Goal: Information Seeking & Learning: Learn about a topic

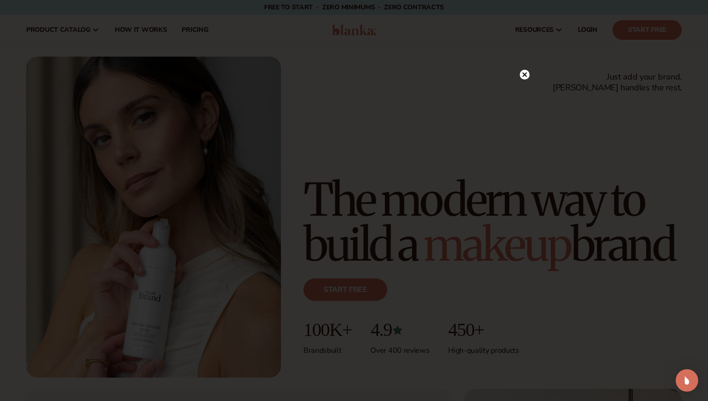
click at [524, 75] on icon at bounding box center [524, 75] width 5 height 5
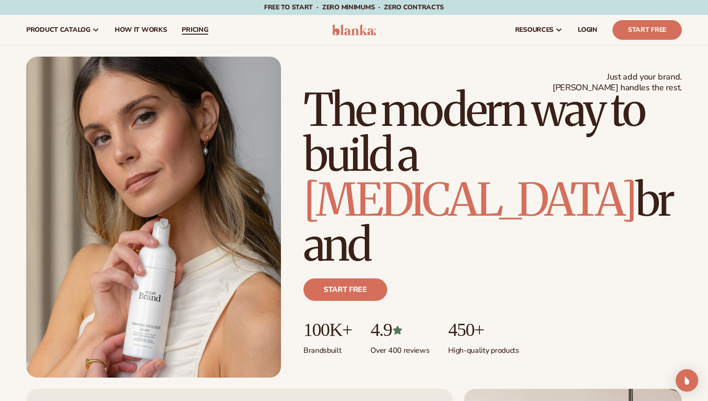
click at [191, 29] on span "pricing" at bounding box center [195, 29] width 26 height 7
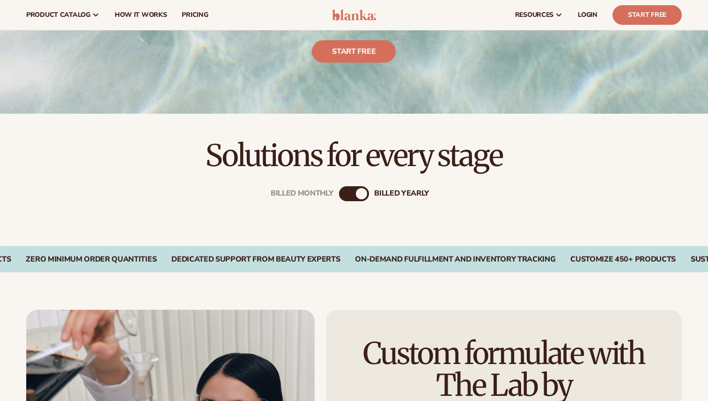
scroll to position [158, 0]
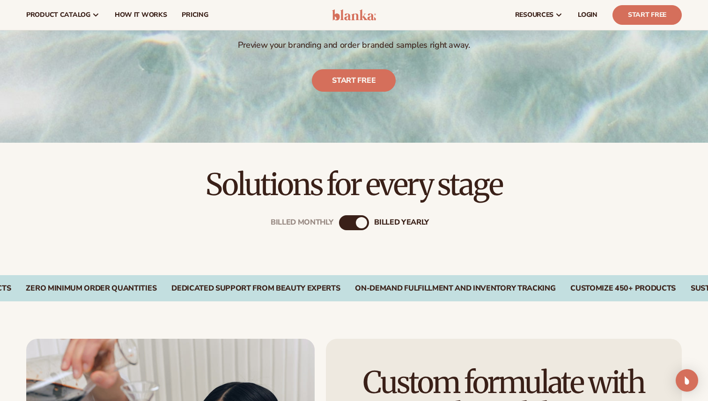
click at [299, 220] on div "Billed Monthly" at bounding box center [302, 223] width 63 height 9
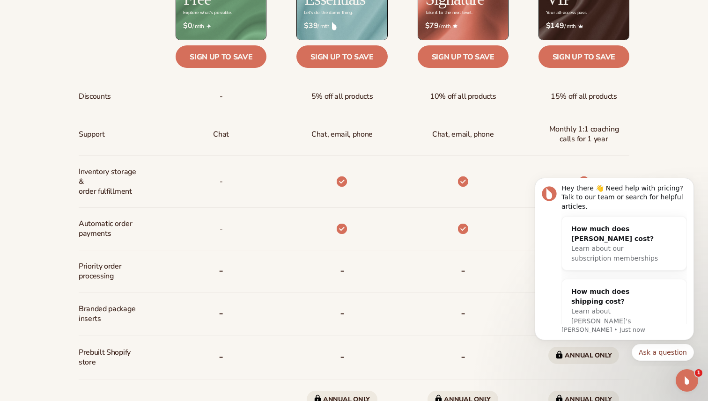
scroll to position [444, 0]
click at [685, 183] on button "Dismiss notification" at bounding box center [691, 181] width 12 height 12
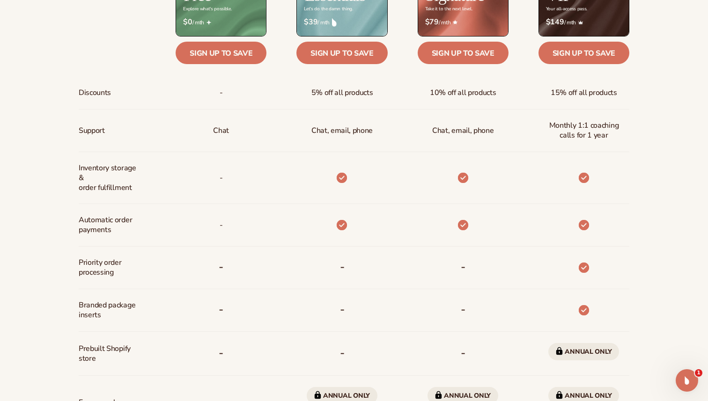
scroll to position [451, 0]
